Goal: Transaction & Acquisition: Download file/media

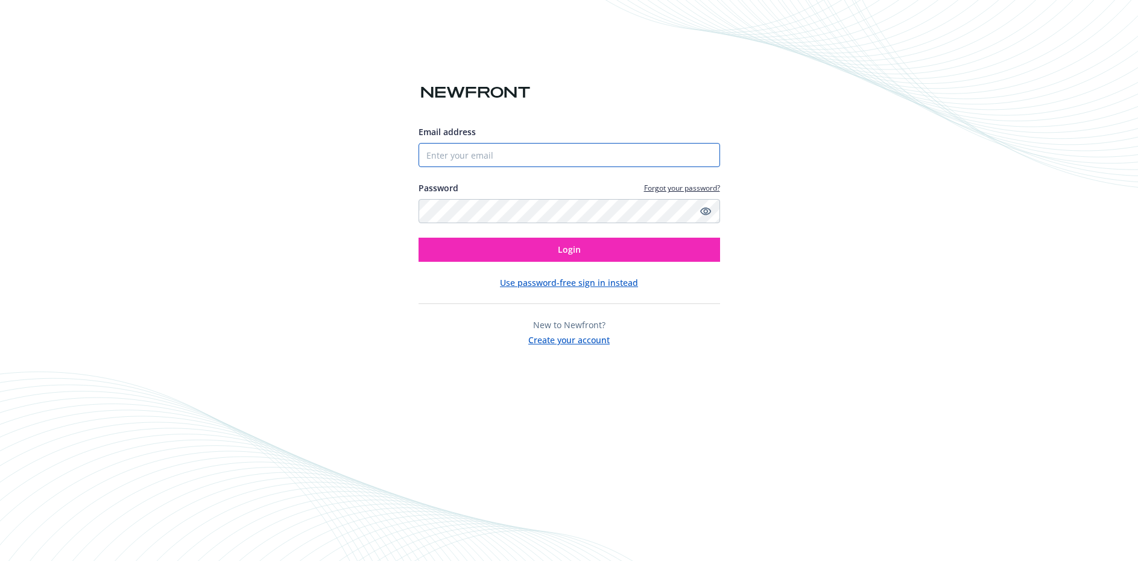
click at [543, 154] on input "Email address" at bounding box center [570, 155] width 302 height 24
type input "[EMAIL_ADDRESS][DOMAIN_NAME]"
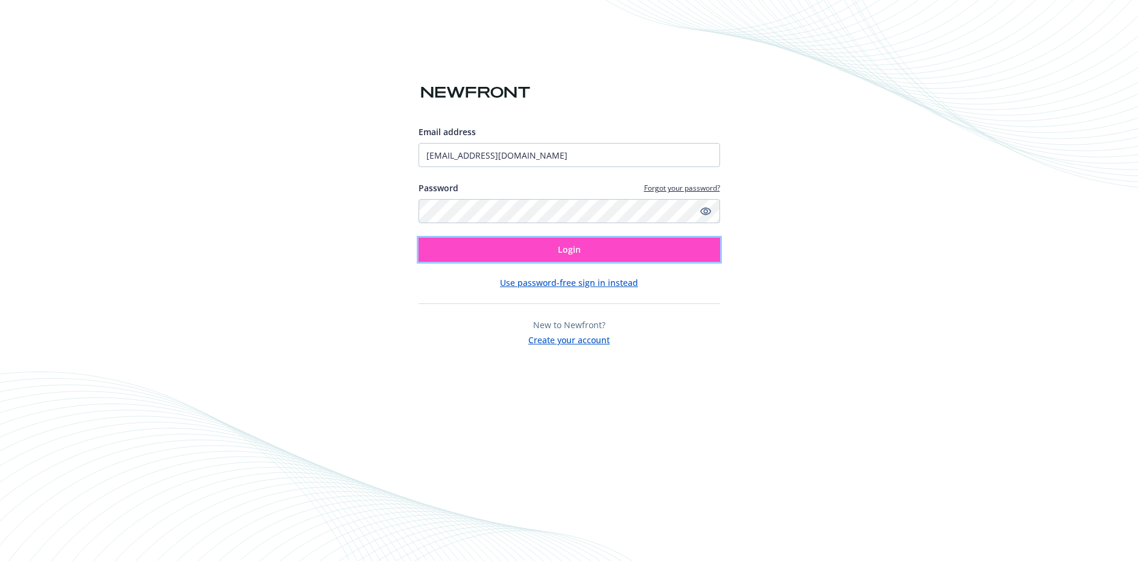
click at [539, 250] on button "Login" at bounding box center [570, 250] width 302 height 24
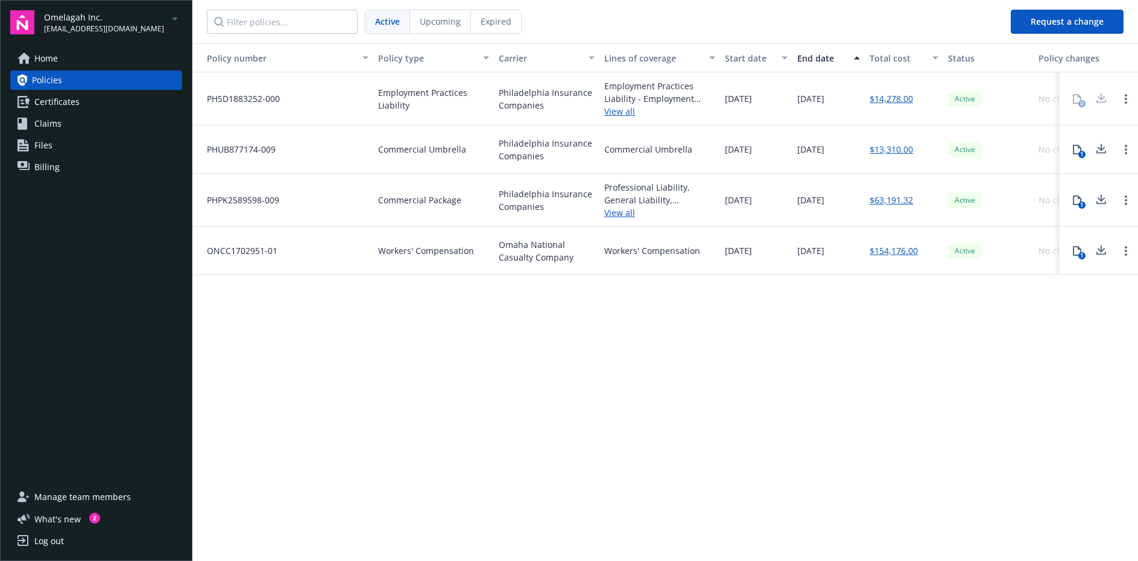
click at [82, 58] on link "Home" at bounding box center [96, 58] width 172 height 19
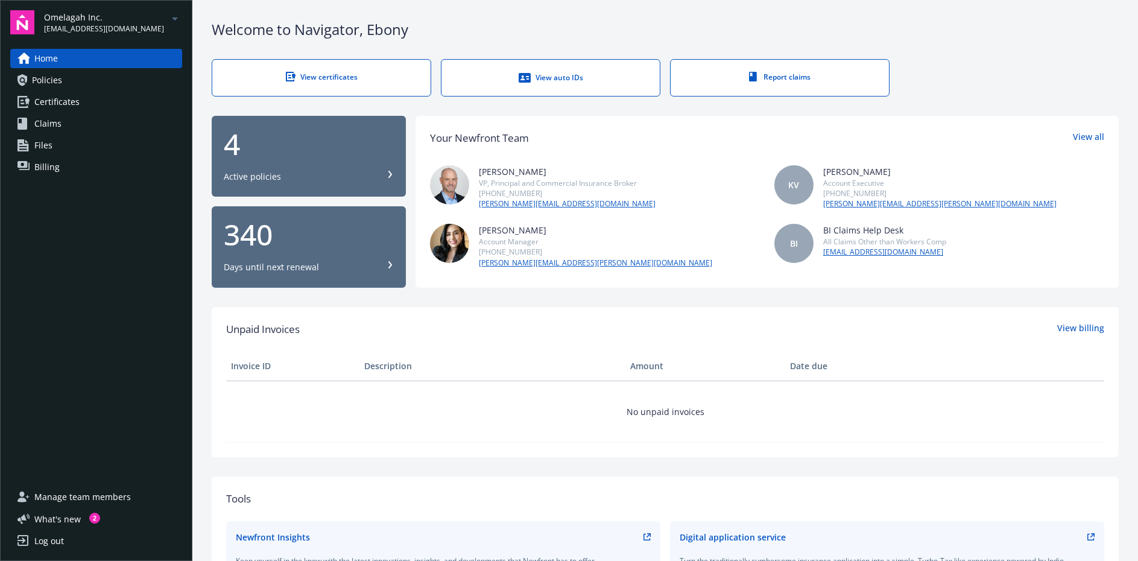
click at [305, 86] on link "View certificates" at bounding box center [322, 77] width 220 height 37
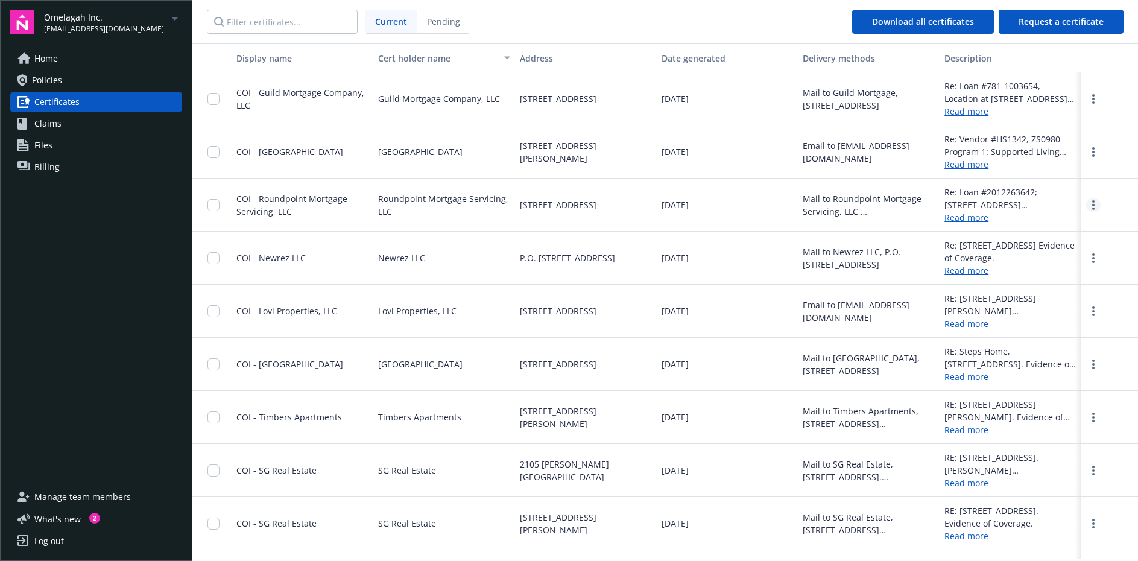
click at [1097, 206] on link "more" at bounding box center [1093, 205] width 14 height 14
click at [1050, 230] on link "Download" at bounding box center [1060, 230] width 79 height 24
click at [1095, 358] on link "more" at bounding box center [1093, 364] width 14 height 14
click at [1094, 259] on icon "more" at bounding box center [1093, 258] width 2 height 10
click at [1053, 284] on link "Download" at bounding box center [1060, 283] width 79 height 24
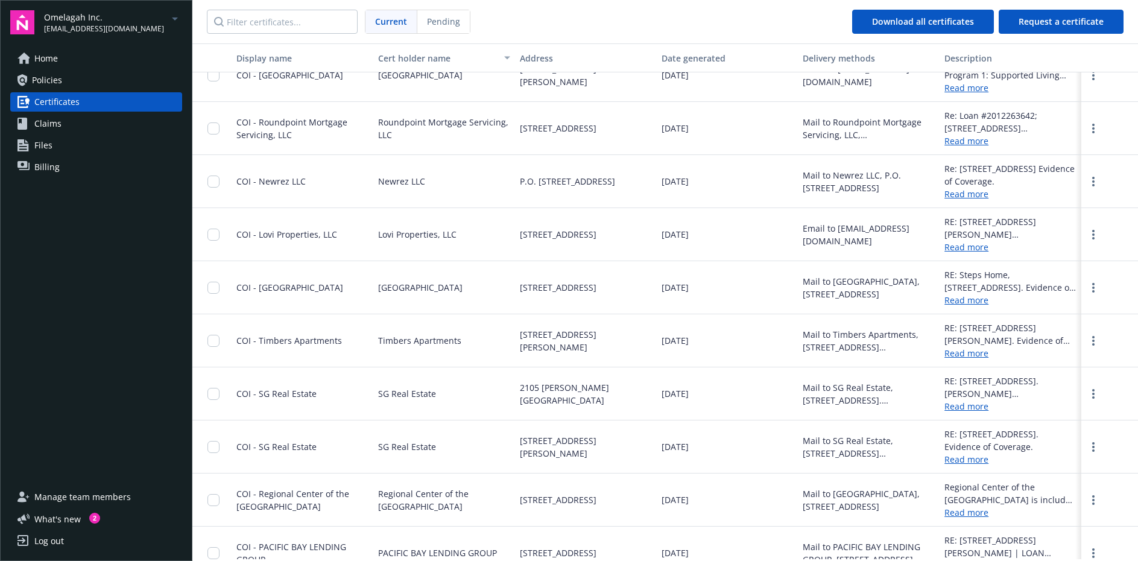
scroll to position [78, 0]
click at [1092, 289] on circle "more" at bounding box center [1093, 289] width 2 height 2
click at [1052, 313] on link "Download" at bounding box center [1060, 311] width 79 height 24
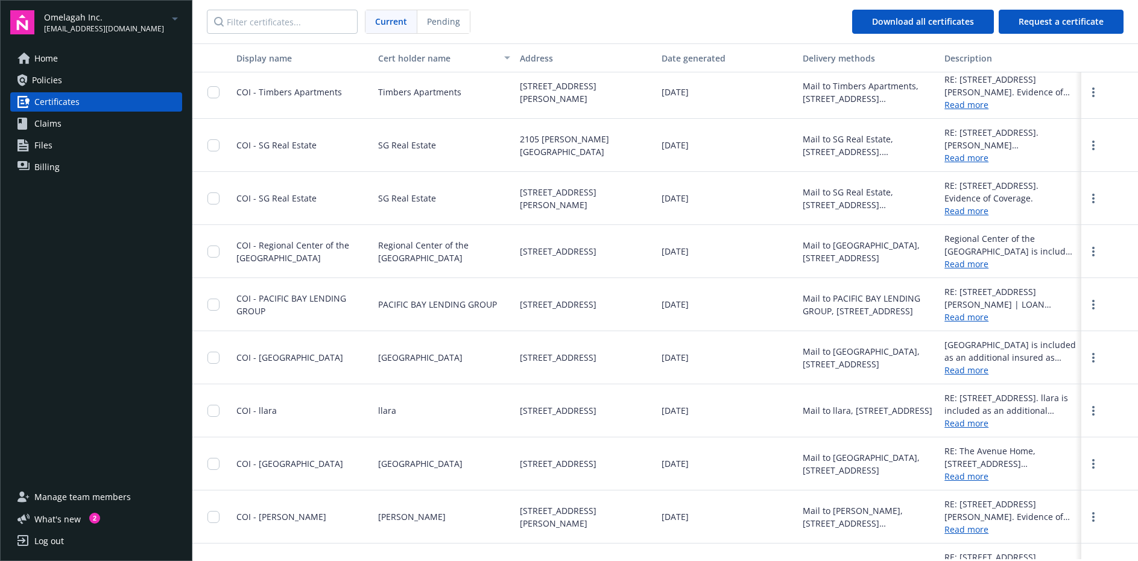
scroll to position [303, 0]
click at [1096, 251] on link "more" at bounding box center [1093, 249] width 14 height 14
click at [1067, 273] on link "Download" at bounding box center [1060, 274] width 79 height 24
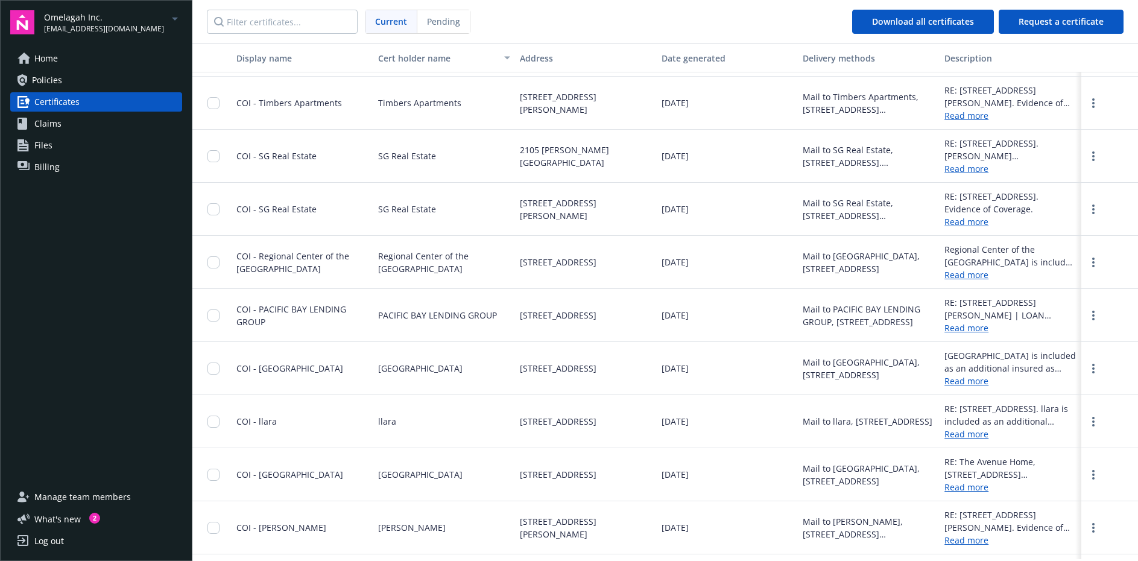
scroll to position [290, 0]
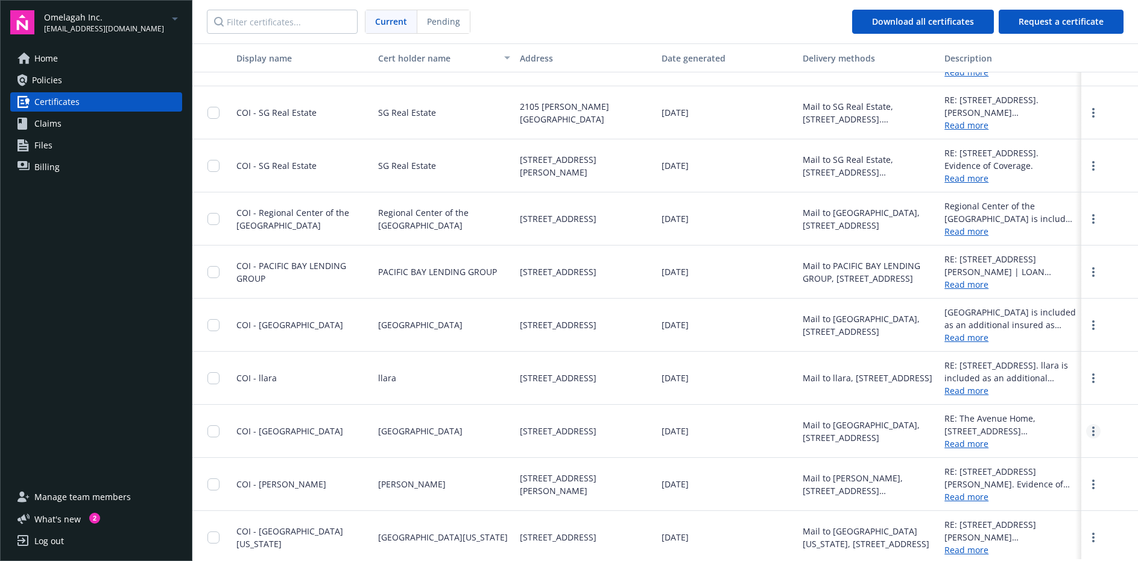
click at [1095, 426] on link "more" at bounding box center [1093, 431] width 14 height 14
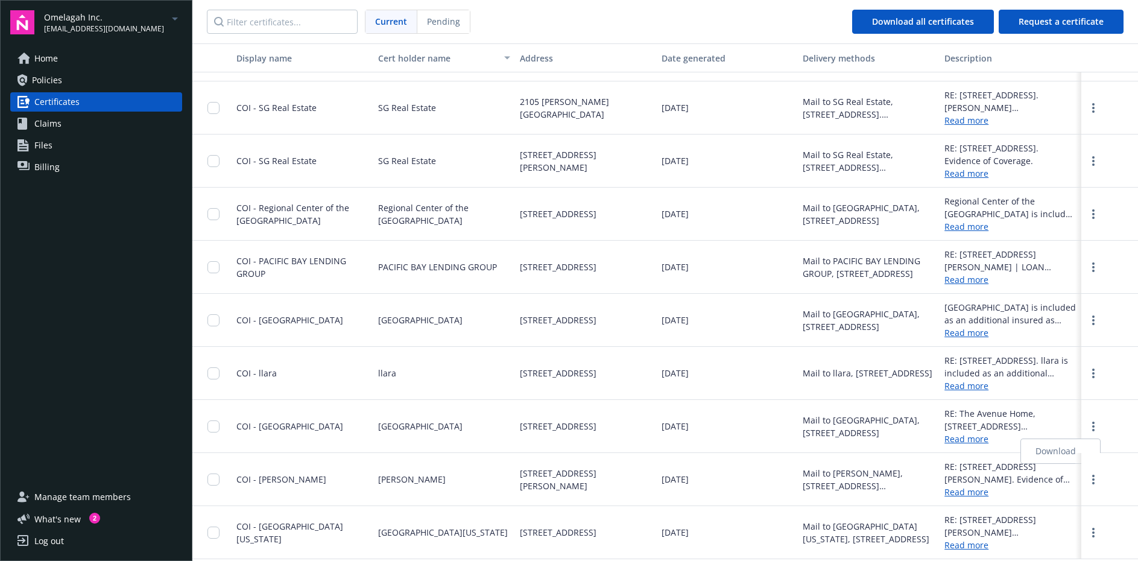
click at [1036, 448] on link "Download" at bounding box center [1060, 451] width 79 height 24
